Goal: Task Accomplishment & Management: Manage account settings

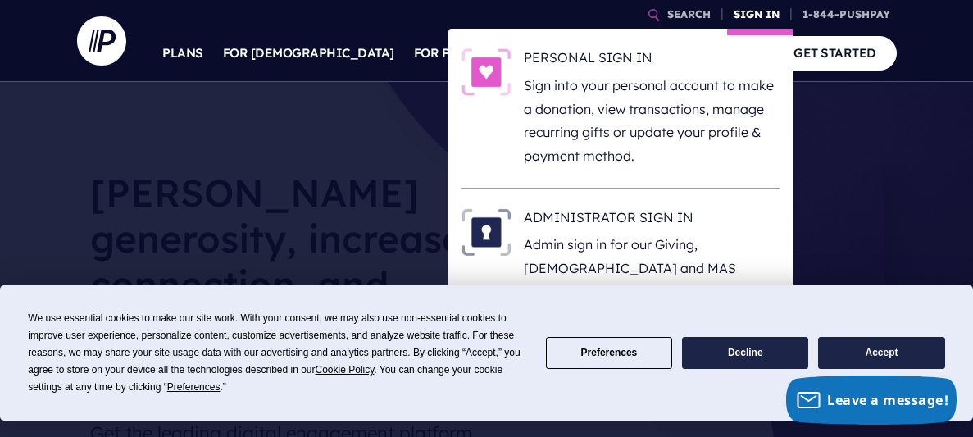
click at [762, 13] on link "SIGN IN" at bounding box center [756, 14] width 59 height 29
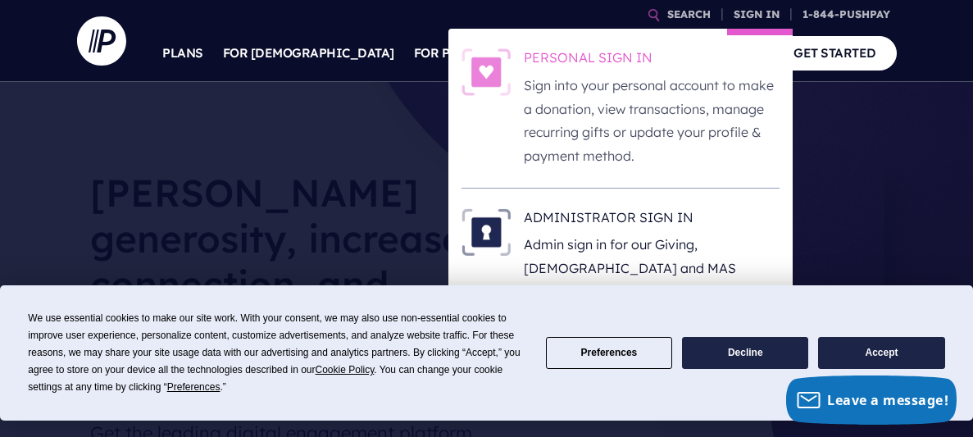
click at [649, 75] on p "Sign into your personal account to make a donation, view transactions, manage r…" at bounding box center [652, 121] width 256 height 94
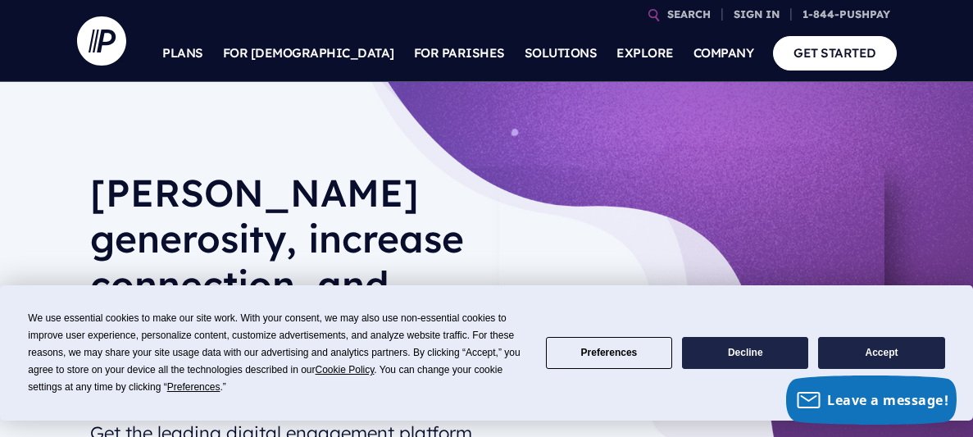
click at [615, 356] on button "Preferences" at bounding box center [609, 353] width 126 height 32
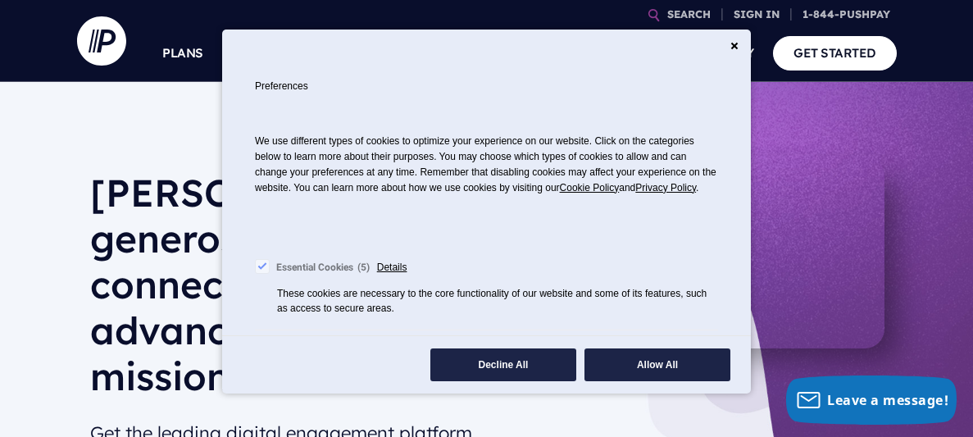
click at [655, 358] on button "Allow All" at bounding box center [657, 364] width 146 height 33
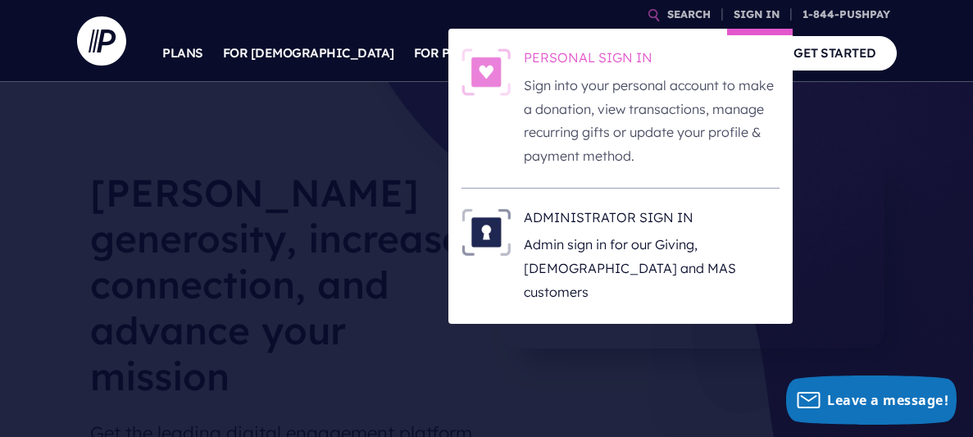
click at [620, 84] on p "Sign into your personal account to make a donation, view transactions, manage r…" at bounding box center [652, 121] width 256 height 94
